Goal: Task Accomplishment & Management: Use online tool/utility

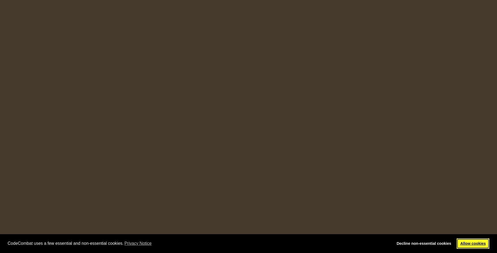
click at [482, 244] on link "Allow cookies" at bounding box center [472, 244] width 33 height 11
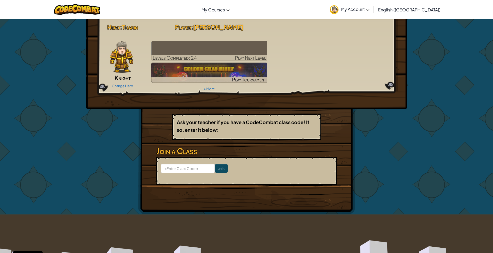
click at [236, 50] on img at bounding box center [209, 51] width 116 height 20
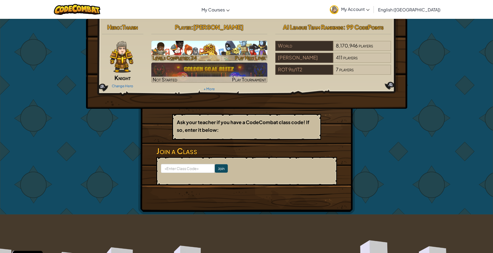
click at [262, 57] on span "Play Next Level" at bounding box center [250, 58] width 31 height 6
click at [227, 56] on div at bounding box center [209, 58] width 116 height 6
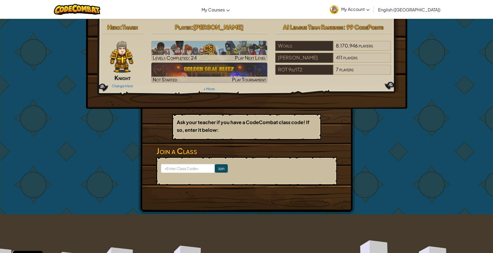
click at [127, 81] on div "Change Hero" at bounding box center [123, 85] width 42 height 8
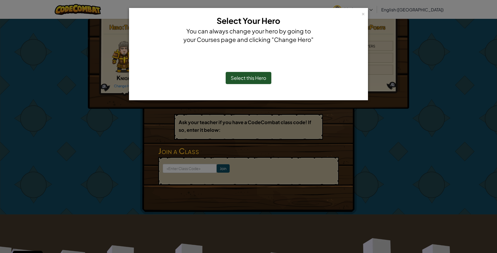
click at [249, 76] on span "Select this Hero" at bounding box center [249, 78] width 36 height 6
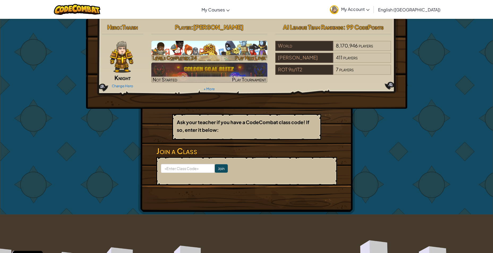
click at [235, 53] on h3 "CS1" at bounding box center [209, 48] width 116 height 12
click at [233, 56] on div at bounding box center [209, 58] width 116 height 6
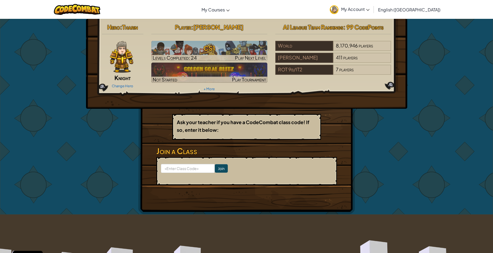
click at [131, 89] on div "Change Hero" at bounding box center [123, 85] width 42 height 8
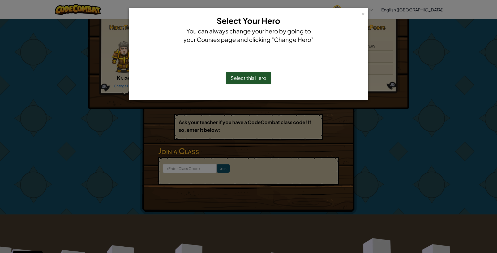
click at [230, 80] on div "Select this Hero" at bounding box center [249, 78] width 46 height 12
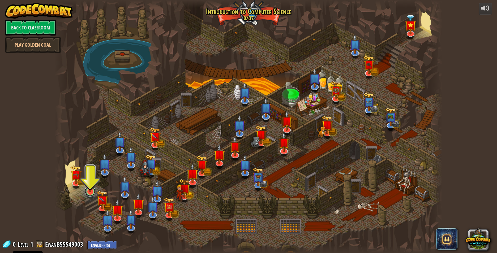
click at [89, 191] on link at bounding box center [90, 191] width 11 height 11
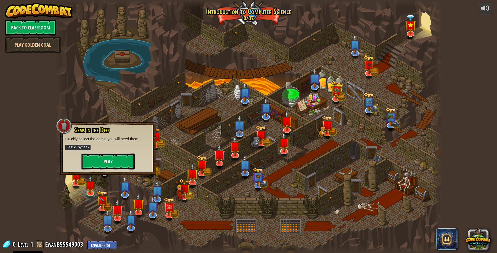
click at [115, 161] on button "Play" at bounding box center [107, 162] width 53 height 16
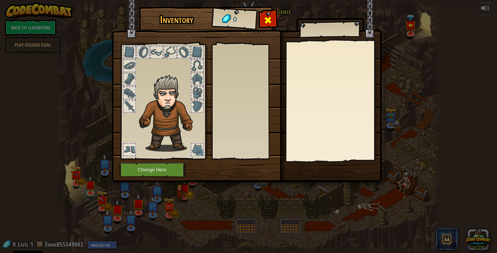
click at [264, 19] on span at bounding box center [268, 20] width 8 height 8
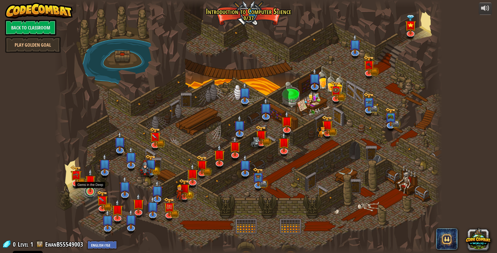
click at [94, 194] on div "Kithgard Gates Escape the Kithgard dungeons, and don't let the guardians get yo…" at bounding box center [248, 126] width 387 height 253
click at [94, 192] on link at bounding box center [90, 191] width 11 height 11
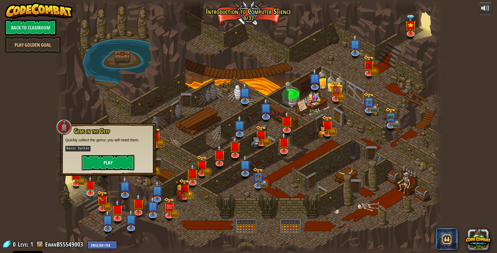
click at [111, 158] on button "Play" at bounding box center [107, 163] width 53 height 16
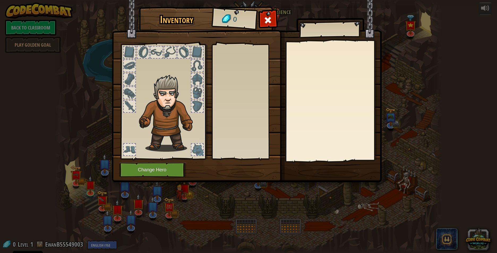
click at [130, 148] on div at bounding box center [130, 150] width 12 height 12
click at [199, 148] on div at bounding box center [197, 150] width 12 height 12
click at [198, 104] on div at bounding box center [197, 107] width 12 height 12
click at [195, 98] on div at bounding box center [197, 93] width 12 height 12
click at [189, 91] on div at bounding box center [163, 100] width 88 height 119
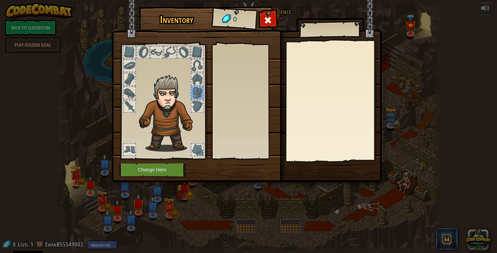
click at [189, 91] on div at bounding box center [163, 100] width 88 height 119
click at [193, 87] on div at bounding box center [197, 93] width 13 height 13
click at [191, 82] on div at bounding box center [163, 100] width 88 height 119
click at [193, 81] on div at bounding box center [197, 80] width 12 height 12
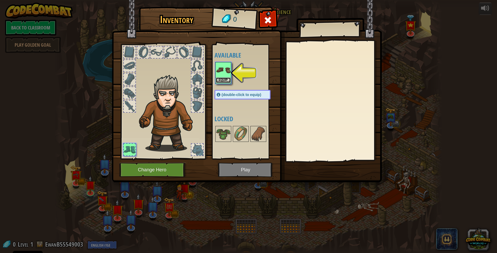
click at [230, 80] on button "Equip" at bounding box center [223, 80] width 15 height 6
click at [230, 81] on div "Available Equip (double-click to equip) Locked" at bounding box center [247, 101] width 67 height 111
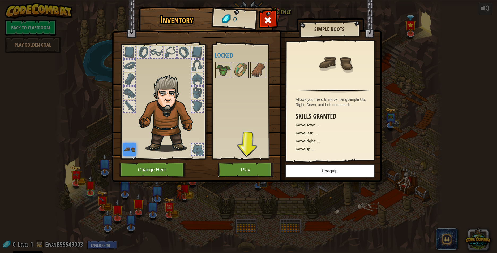
click at [251, 171] on button "Play" at bounding box center [245, 170] width 55 height 15
click at [249, 170] on button "Play" at bounding box center [245, 170] width 55 height 15
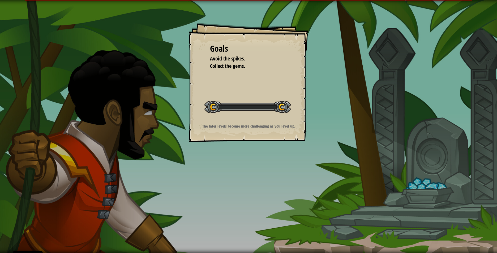
click at [243, 164] on div "Goals Avoid the spikes. Collect the gems. Start Level Error loading from server…" at bounding box center [248, 126] width 497 height 253
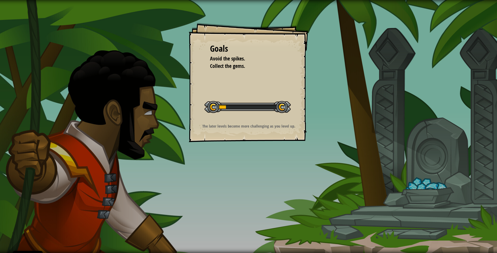
click at [224, 83] on div "Goals Avoid the spikes. Collect the gems. Start Level Error loading from server…" at bounding box center [248, 82] width 119 height 119
drag, startPoint x: 243, startPoint y: 88, endPoint x: 287, endPoint y: 100, distance: 45.4
click at [275, 98] on div "Goals Avoid the spikes. Collect the gems. Start Level Error loading from server…" at bounding box center [248, 82] width 119 height 119
click at [262, 112] on div at bounding box center [247, 107] width 86 height 12
drag, startPoint x: 184, startPoint y: 102, endPoint x: 198, endPoint y: 100, distance: 14.8
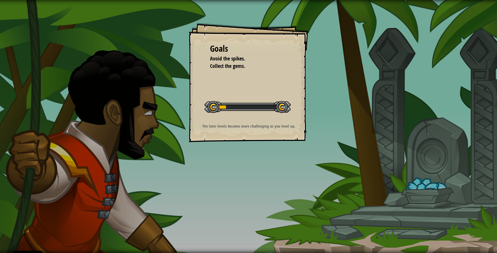
drag, startPoint x: 198, startPoint y: 100, endPoint x: 233, endPoint y: 90, distance: 36.2
click at [233, 90] on div "Goals Avoid the spikes. Collect the gems. Start Level Error loading from server…" at bounding box center [248, 82] width 119 height 119
drag, startPoint x: 412, startPoint y: 213, endPoint x: 406, endPoint y: 206, distance: 8.8
click at [411, 213] on div "Goals Avoid the spikes. Collect the gems. Start Level Error loading from server…" at bounding box center [248, 126] width 497 height 253
click at [372, 187] on div "Goals Avoid the spikes. Collect the gems. Start Level Error loading from server…" at bounding box center [248, 126] width 497 height 253
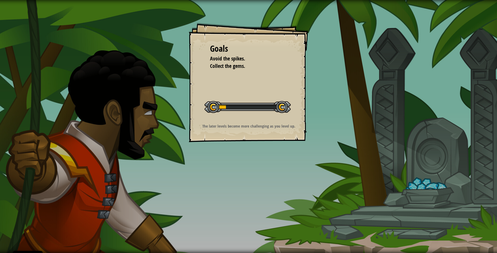
drag, startPoint x: 269, startPoint y: 137, endPoint x: 242, endPoint y: 96, distance: 49.5
click at [262, 132] on div "Goals Avoid the spikes. Collect the gems. Start Level Error loading from server…" at bounding box center [248, 126] width 497 height 253
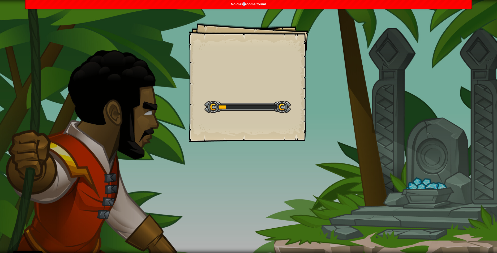
click at [245, 6] on div "No classrooms found" at bounding box center [248, 4] width 446 height 9
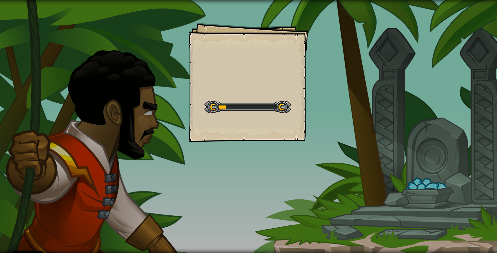
drag, startPoint x: 245, startPoint y: 6, endPoint x: 308, endPoint y: 15, distance: 63.6
click at [308, 15] on div "Goals Start Level Error loading from server. Try refreshing the page. You'll ne…" at bounding box center [248, 126] width 497 height 253
click at [420, 87] on div "Goals Start Level Error loading from server. Try refreshing the page. You'll ne…" at bounding box center [248, 126] width 497 height 253
click at [487, 85] on div "Goals Start Level Error loading from server. Try refreshing the page. You'll ne…" at bounding box center [248, 126] width 497 height 253
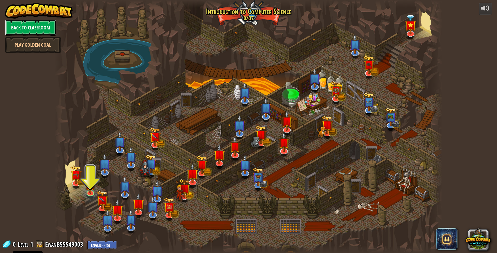
click at [35, 28] on link "Back to Classroom" at bounding box center [30, 28] width 51 height 16
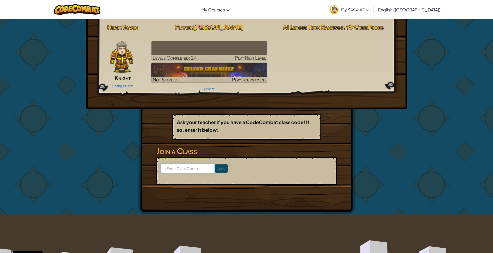
click at [182, 166] on input at bounding box center [188, 168] width 54 height 9
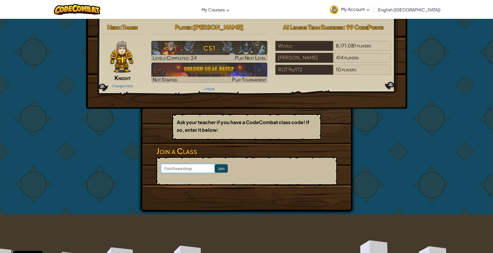
type input "FootSweetAngry"
click input "Join" at bounding box center [221, 168] width 13 height 8
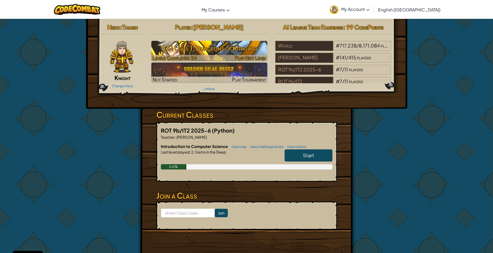
click at [228, 53] on h3 "CS1 Level 1: Dungeons of Kithgard" at bounding box center [209, 48] width 116 height 12
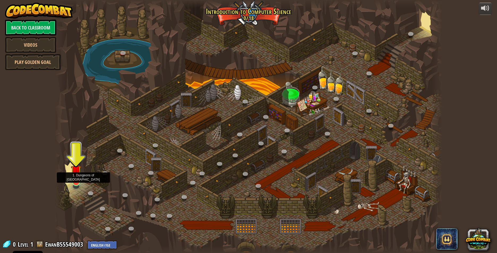
click at [73, 182] on img at bounding box center [76, 171] width 10 height 24
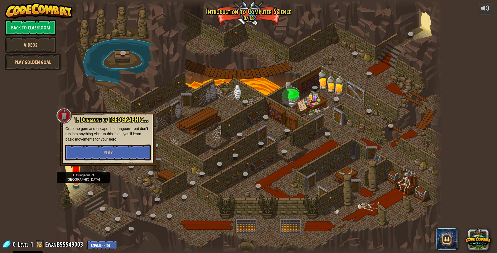
click at [75, 179] on img at bounding box center [76, 171] width 10 height 24
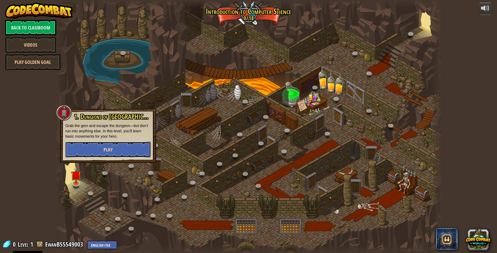
click at [98, 148] on button "Play" at bounding box center [107, 150] width 85 height 16
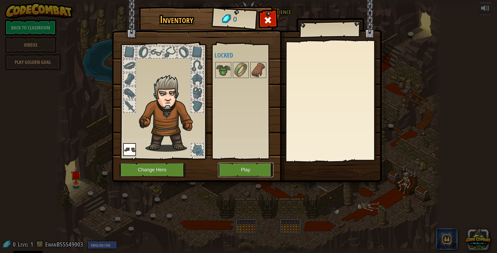
click at [247, 176] on button "Play" at bounding box center [245, 170] width 55 height 15
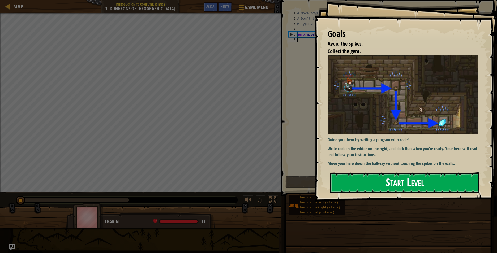
click at [399, 177] on button "Start Level" at bounding box center [404, 183] width 149 height 21
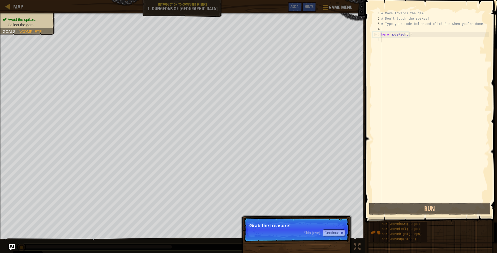
drag, startPoint x: 280, startPoint y: 227, endPoint x: 281, endPoint y: 221, distance: 6.7
click at [282, 222] on p "Skip (esc) Continue Grab the treasure!" at bounding box center [296, 230] width 105 height 24
click at [333, 233] on button "Continue" at bounding box center [334, 233] width 22 height 7
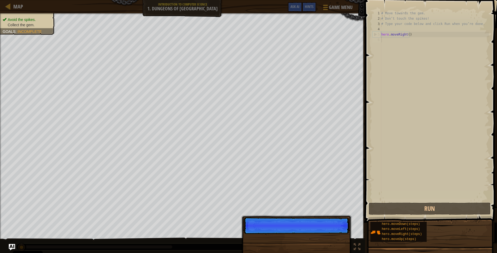
scroll to position [2, 0]
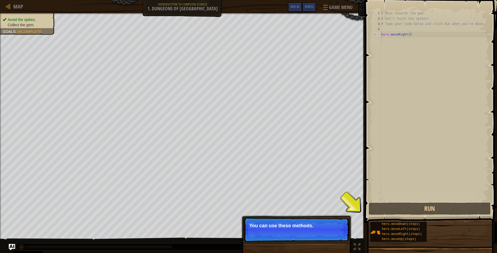
click at [332, 229] on p "Skip (esc) Continue You can use these methods." at bounding box center [296, 230] width 105 height 24
drag, startPoint x: 346, startPoint y: 230, endPoint x: 349, endPoint y: 228, distance: 3.7
click at [347, 230] on p "Skip (esc) Continue You can use these methods." at bounding box center [296, 230] width 105 height 24
click at [348, 229] on div "Skip (esc) Continue You can use these methods." at bounding box center [296, 257] width 111 height 79
click at [369, 227] on div "Map Introduction to Computer Science 1. Dungeons of Kithgard Game Menu Done Hin…" at bounding box center [248, 126] width 497 height 253
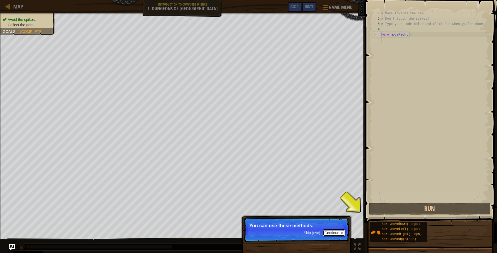
click at [337, 232] on button "Continue" at bounding box center [334, 233] width 22 height 7
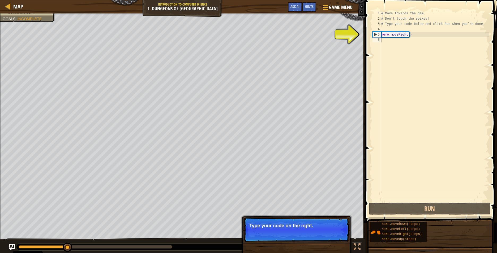
click at [339, 235] on button "Continue" at bounding box center [334, 233] width 22 height 7
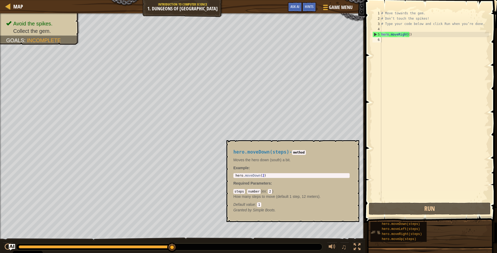
click at [376, 233] on img at bounding box center [375, 232] width 10 height 10
click at [390, 225] on span "hero.moveDown(steps)" at bounding box center [401, 224] width 38 height 4
click at [410, 223] on span "hero.moveDown(steps)" at bounding box center [401, 224] width 38 height 4
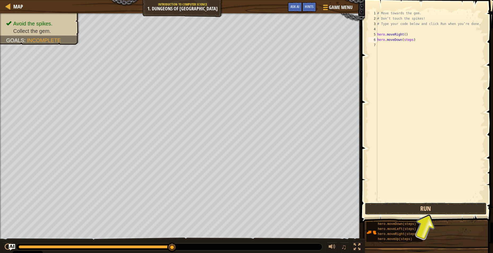
click at [445, 213] on button "Run" at bounding box center [426, 209] width 122 height 12
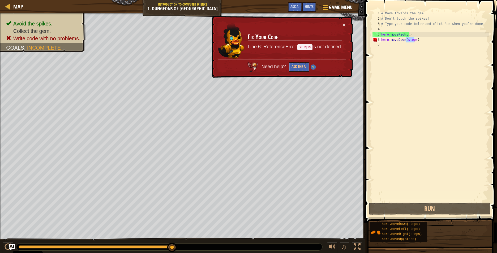
drag, startPoint x: 414, startPoint y: 41, endPoint x: 406, endPoint y: 38, distance: 8.6
click at [406, 38] on div "# Move towards the gem. # Don’t touch the spikes! # Type your code below and cl…" at bounding box center [434, 112] width 109 height 202
type textarea "hero.moveDown()"
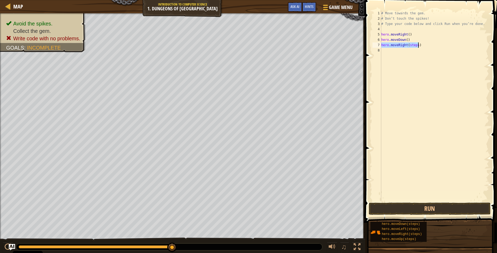
click at [416, 45] on div "# Move towards the gem. # Don’t touch the spikes! # Type your code below and cl…" at bounding box center [434, 106] width 109 height 191
click at [415, 44] on div "# Move towards the gem. # Don’t touch the spikes! # Type your code below and cl…" at bounding box center [434, 112] width 109 height 202
type textarea "hero.moveRight()"
click at [465, 214] on button "Run" at bounding box center [430, 209] width 122 height 12
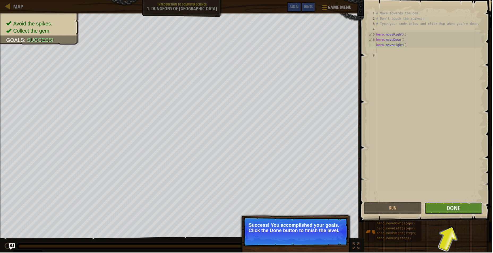
click at [466, 208] on button "Done" at bounding box center [454, 209] width 58 height 12
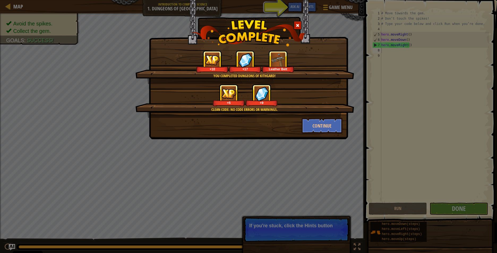
drag, startPoint x: 317, startPoint y: 204, endPoint x: 314, endPoint y: 182, distance: 22.7
click at [317, 201] on div "You completed Dungeons of Kithgard! +10 +17 Leather Belt Clean code: no code er…" at bounding box center [248, 126] width 497 height 253
click at [313, 136] on div "You completed Dungeons of Kithgard! +10 +17 Leather Belt Clean code: no code er…" at bounding box center [248, 69] width 199 height 139
click at [320, 128] on button "Continue" at bounding box center [321, 126] width 41 height 16
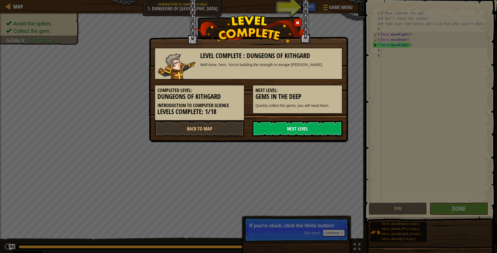
drag, startPoint x: 299, startPoint y: 127, endPoint x: 298, endPoint y: 124, distance: 3.1
click at [298, 127] on link "Next Level" at bounding box center [297, 129] width 90 height 16
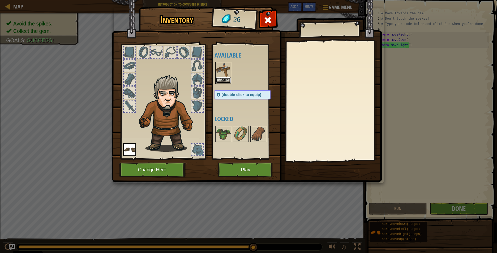
click at [222, 80] on button "Equip" at bounding box center [223, 80] width 15 height 6
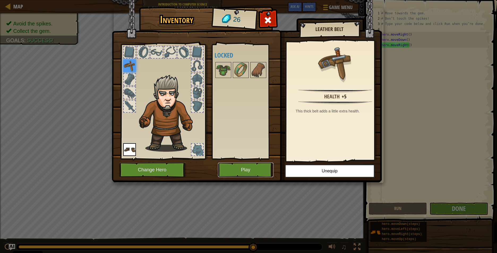
click at [259, 171] on button "Play" at bounding box center [245, 170] width 55 height 15
